Goal: Task Accomplishment & Management: Use online tool/utility

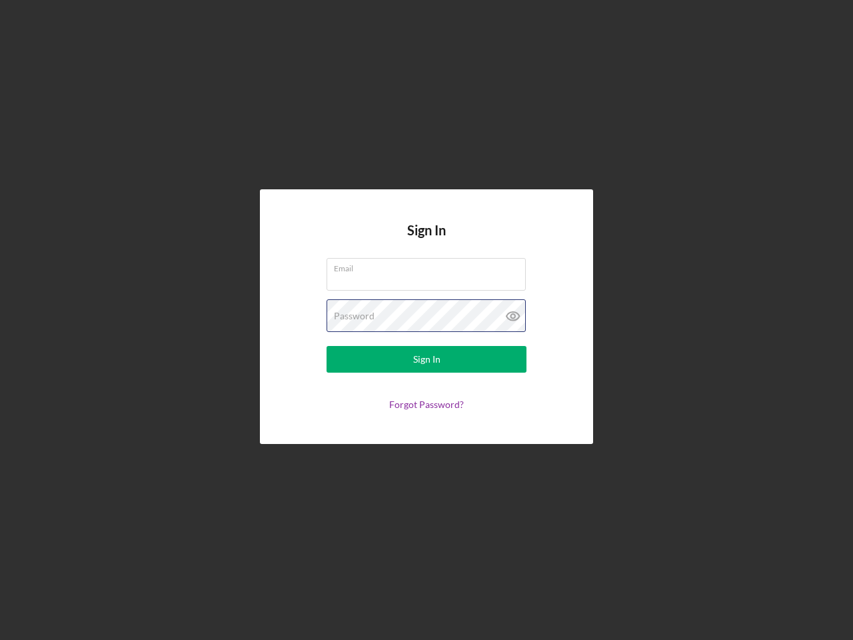
click at [426, 320] on div "Password" at bounding box center [426, 315] width 200 height 33
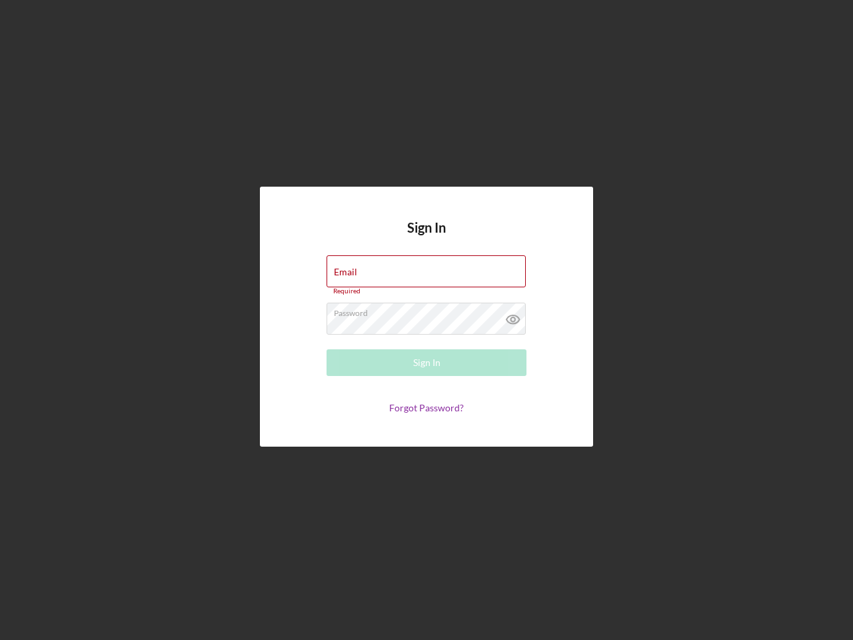
click at [513, 316] on icon at bounding box center [512, 318] width 33 height 33
